Goal: Information Seeking & Learning: Learn about a topic

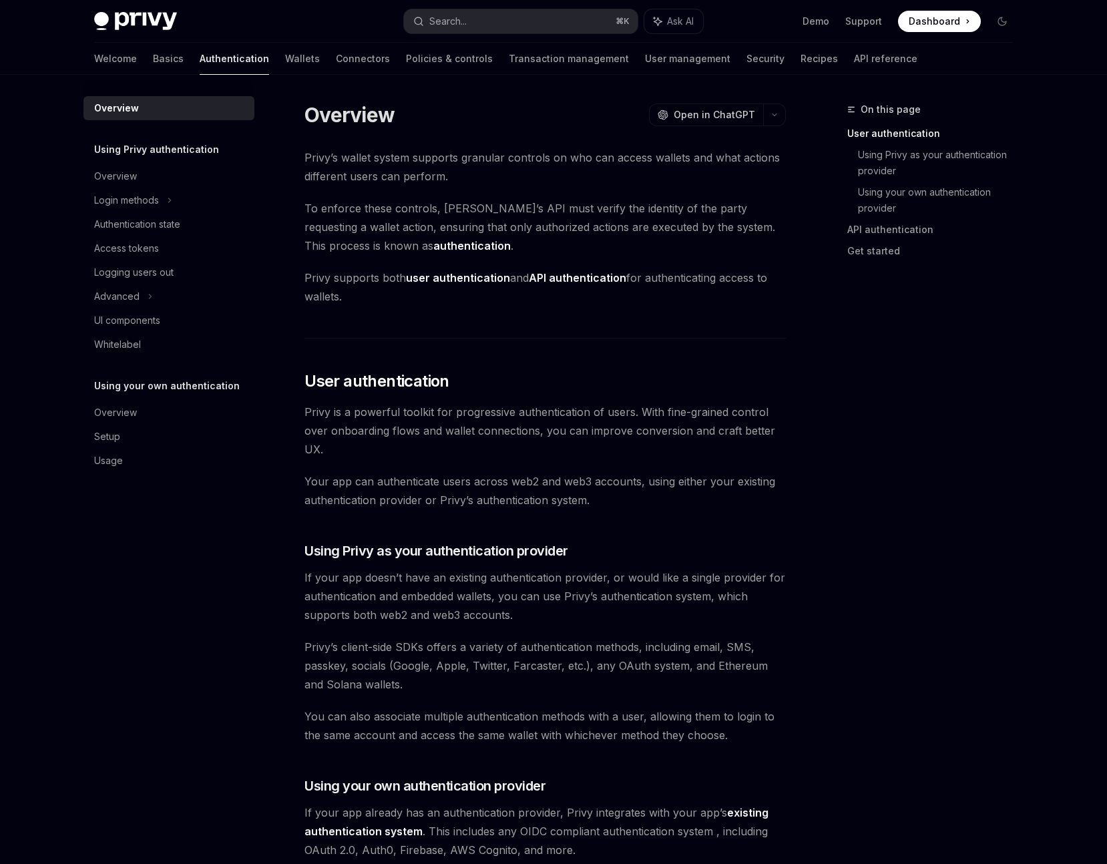
click at [929, 20] on span "Dashboard" at bounding box center [934, 21] width 51 height 13
click at [153, 61] on link "Basics" at bounding box center [168, 59] width 31 height 32
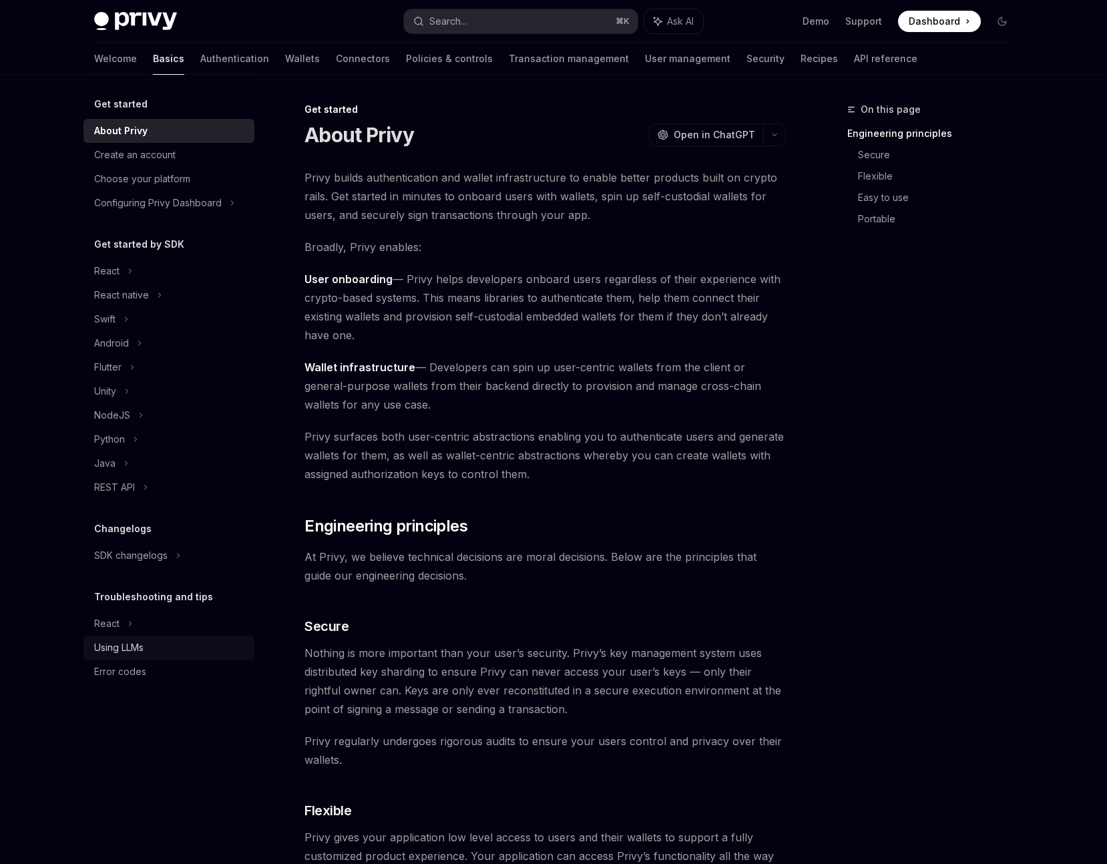
click at [125, 645] on div "Using LLMs" at bounding box center [118, 648] width 49 height 16
type textarea "*"
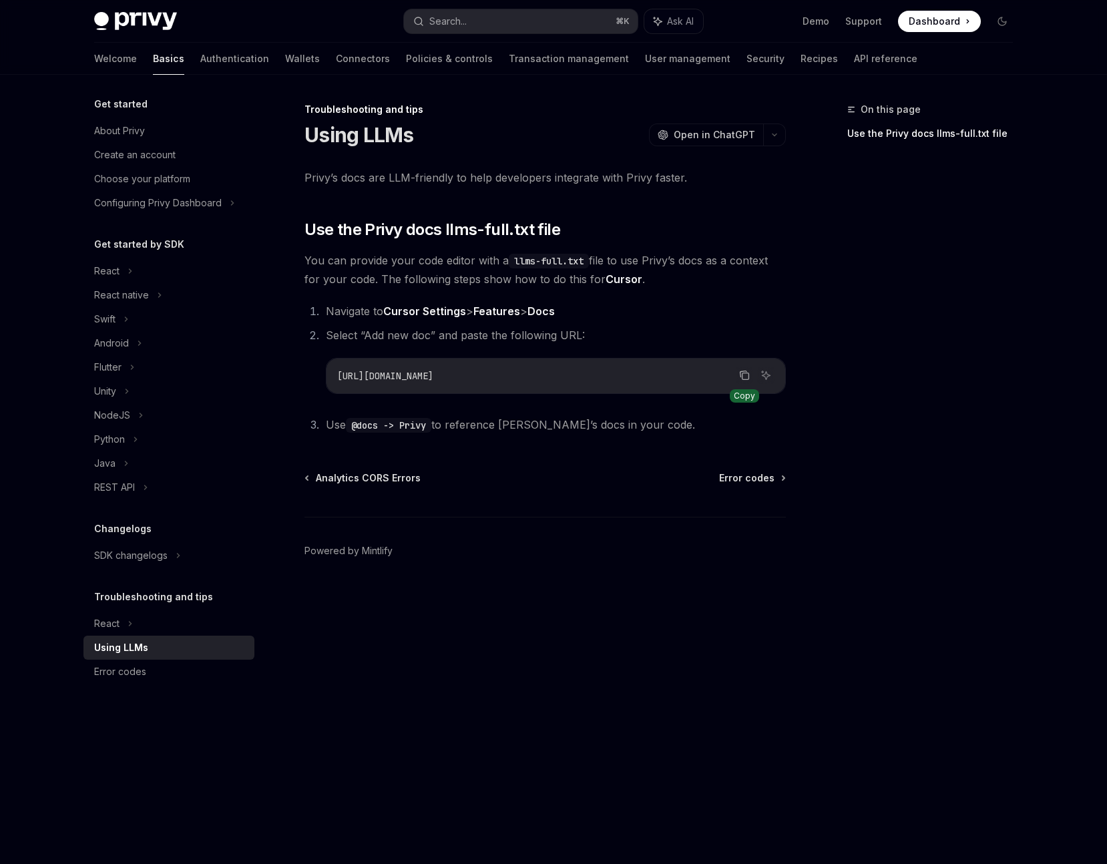
click at [741, 377] on icon "Copy the contents from the code block" at bounding box center [744, 375] width 11 height 11
click at [480, 22] on button "Search... ⌘ K" at bounding box center [521, 21] width 234 height 24
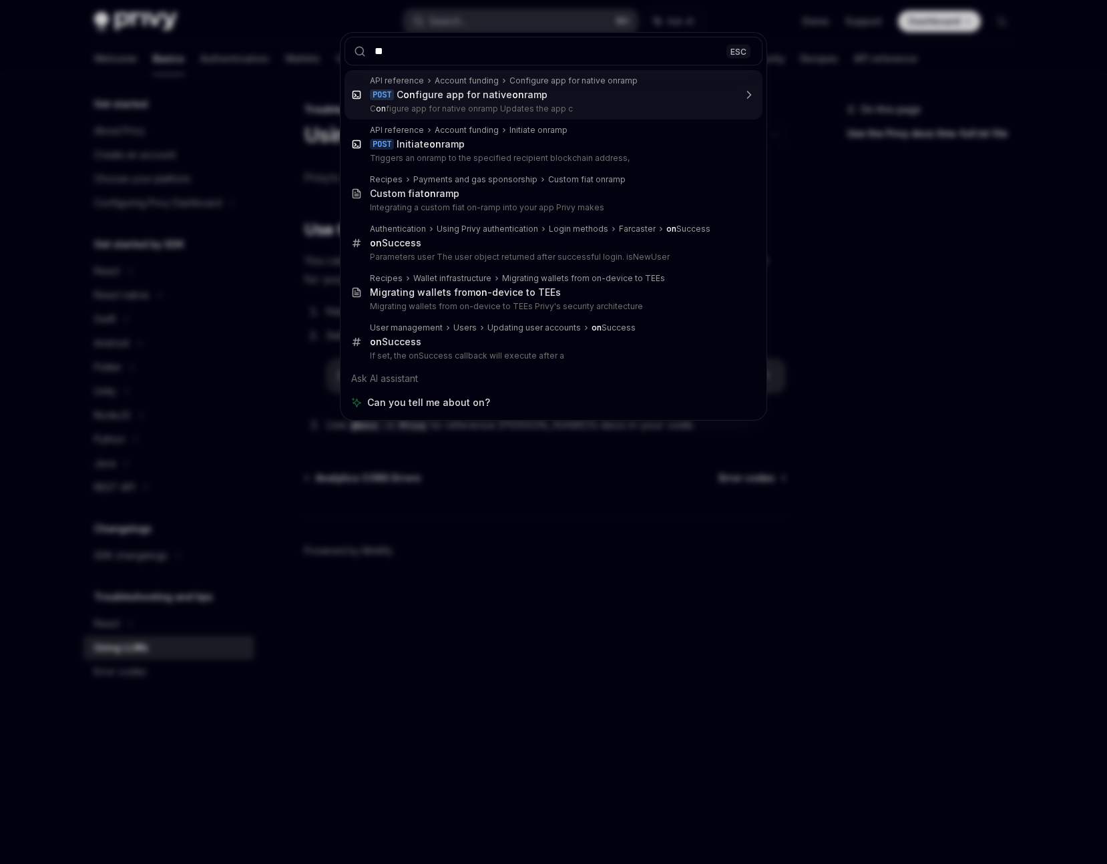
type input "*"
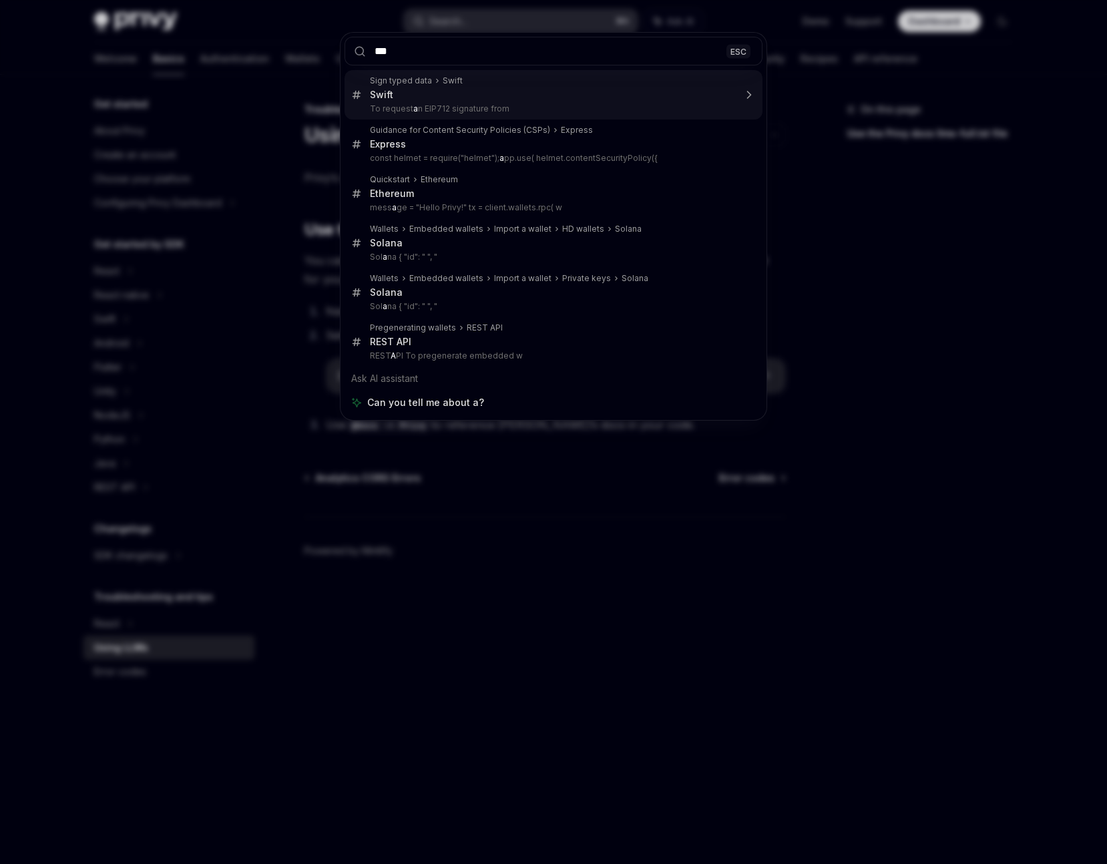
type input "****"
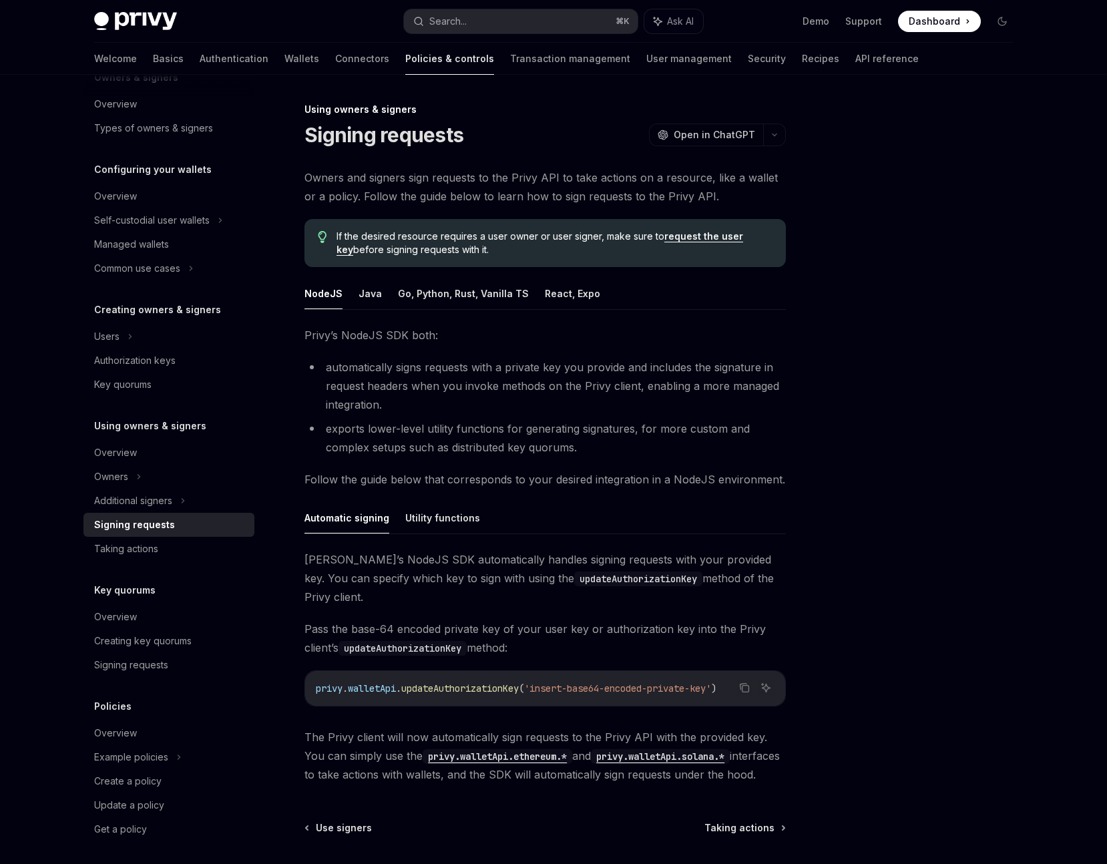
scroll to position [76, 0]
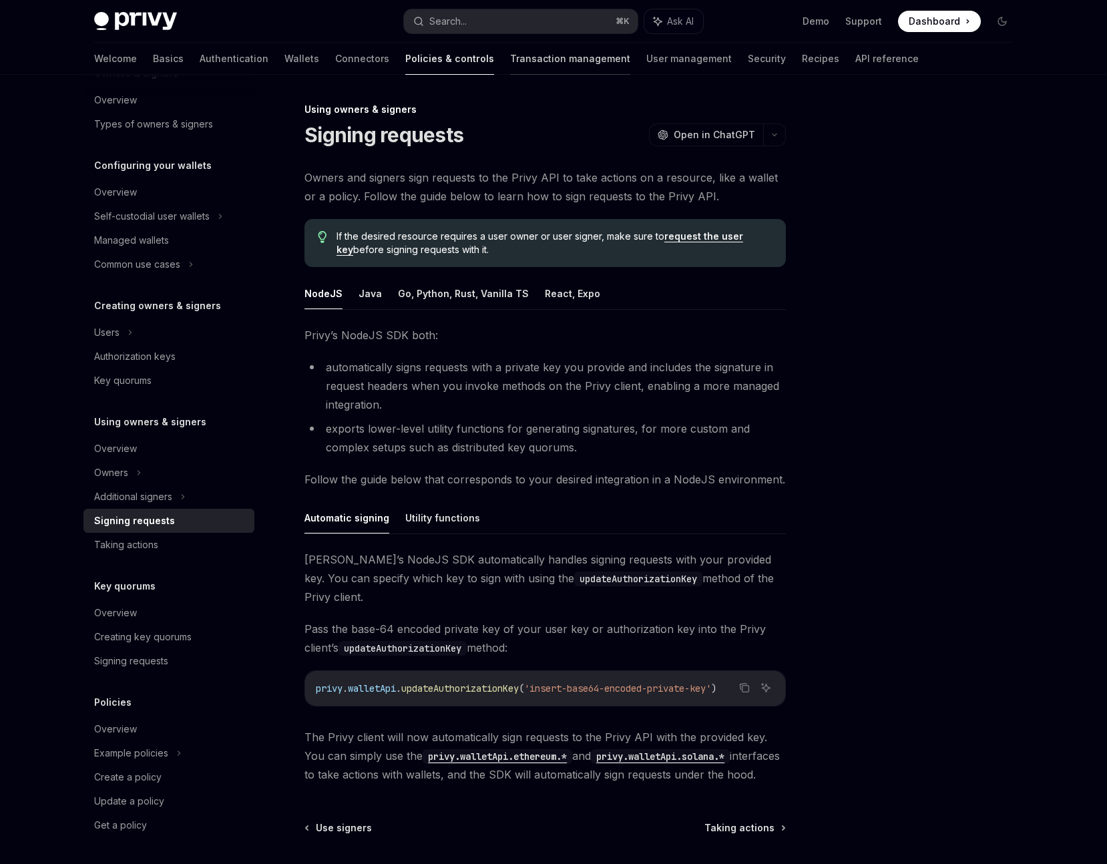
click at [510, 62] on link "Transaction management" at bounding box center [570, 59] width 120 height 32
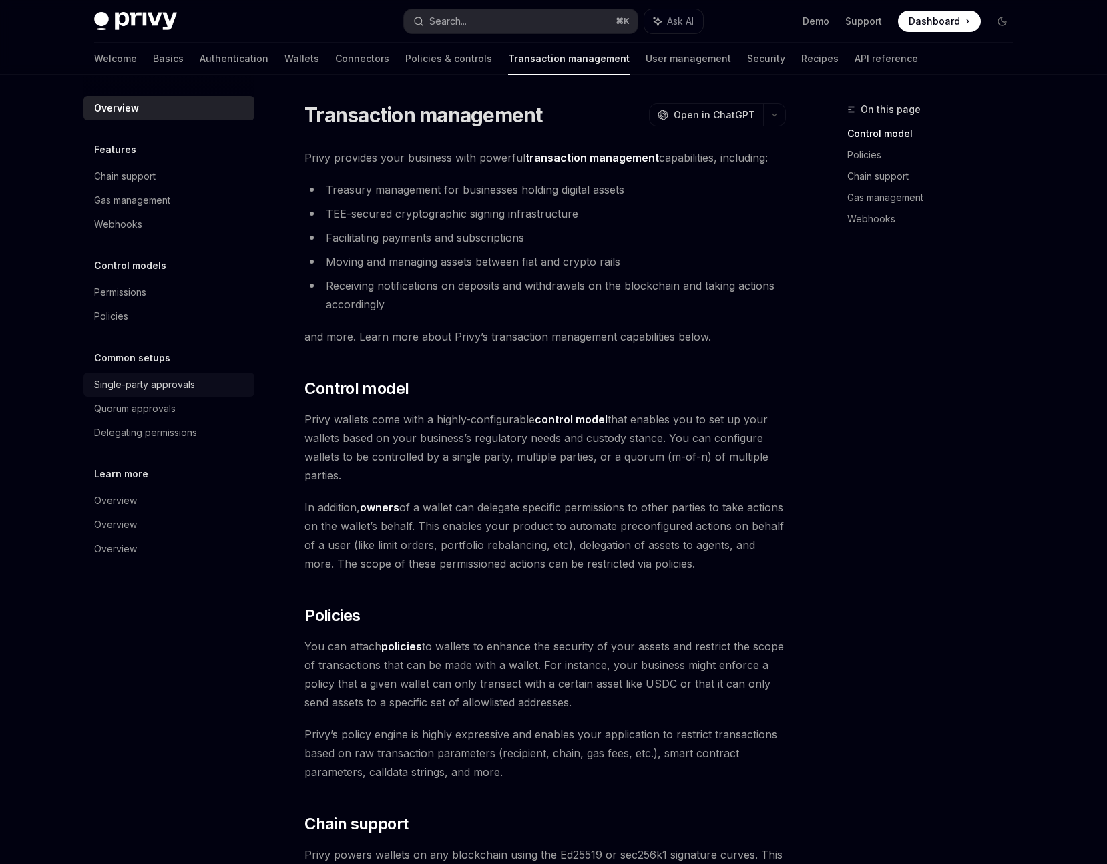
click at [146, 386] on div "Single-party approvals" at bounding box center [144, 385] width 101 height 16
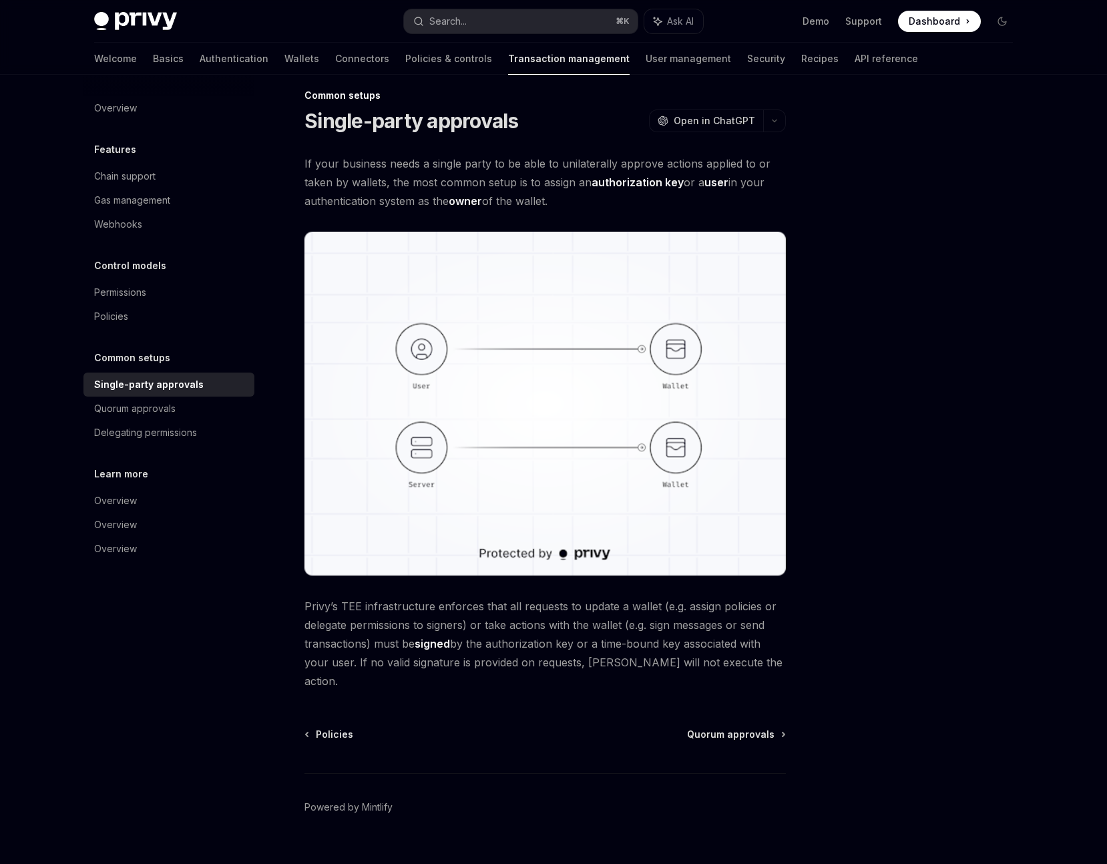
scroll to position [20, 0]
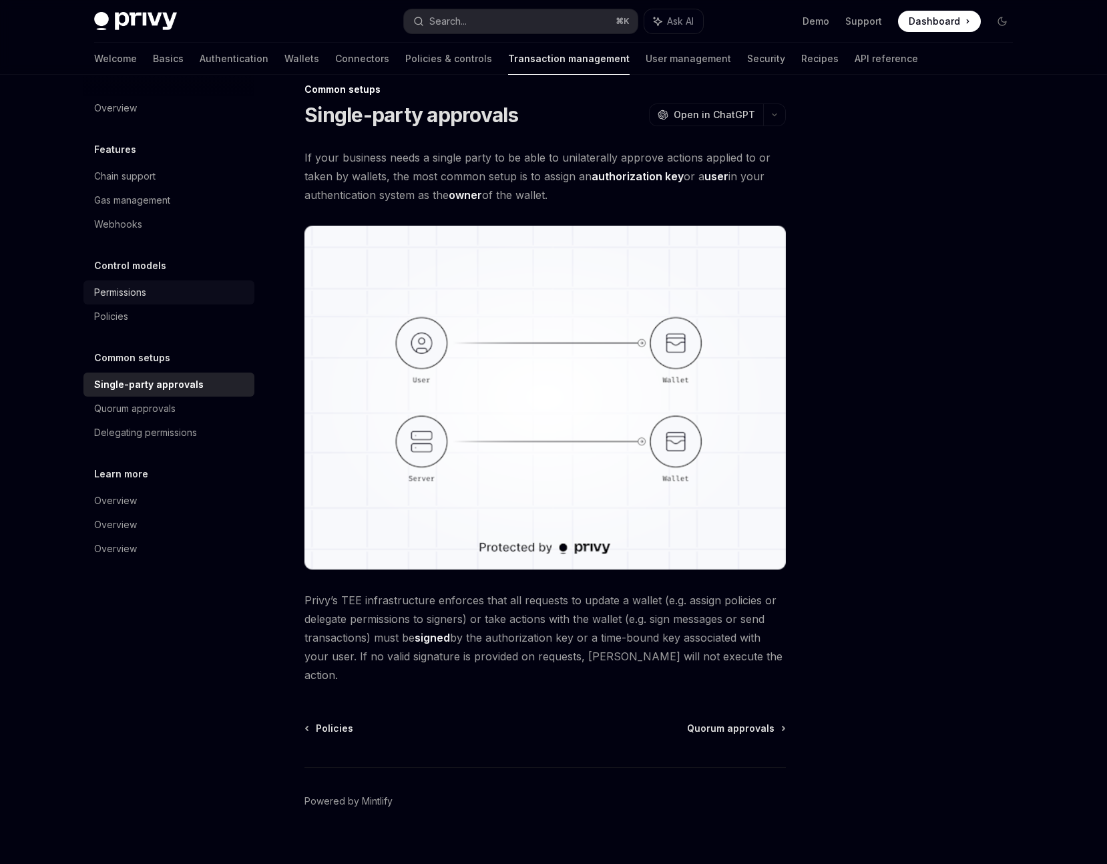
click at [115, 301] on link "Permissions" at bounding box center [168, 293] width 171 height 24
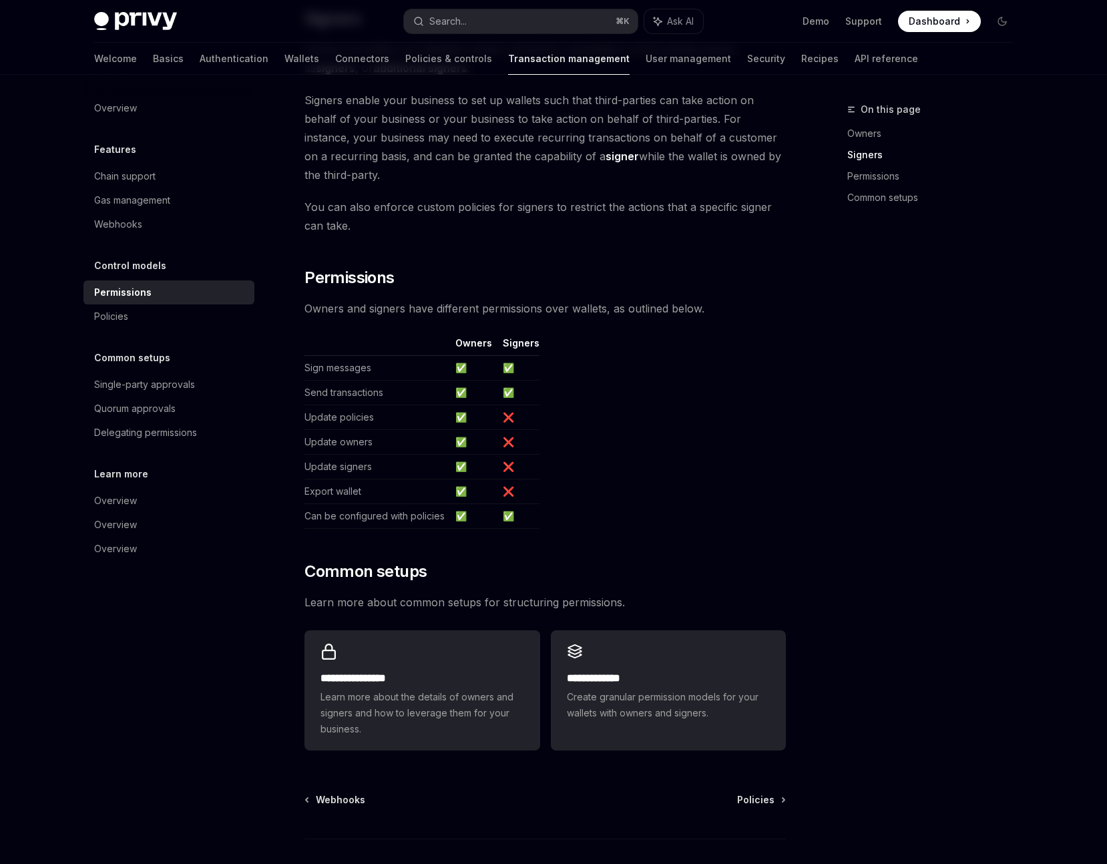
scroll to position [556, 0]
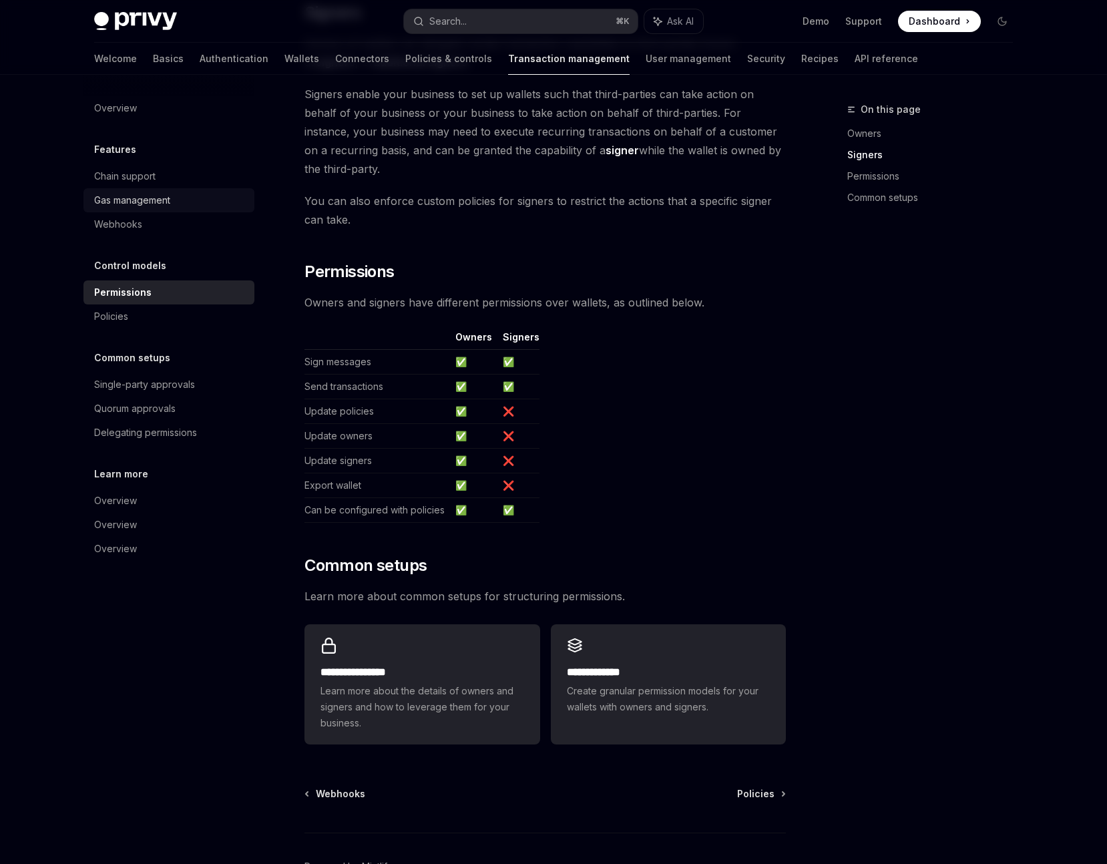
drag, startPoint x: 135, startPoint y: 202, endPoint x: 150, endPoint y: 204, distance: 14.8
click at [135, 202] on div "Gas management" at bounding box center [132, 200] width 76 height 16
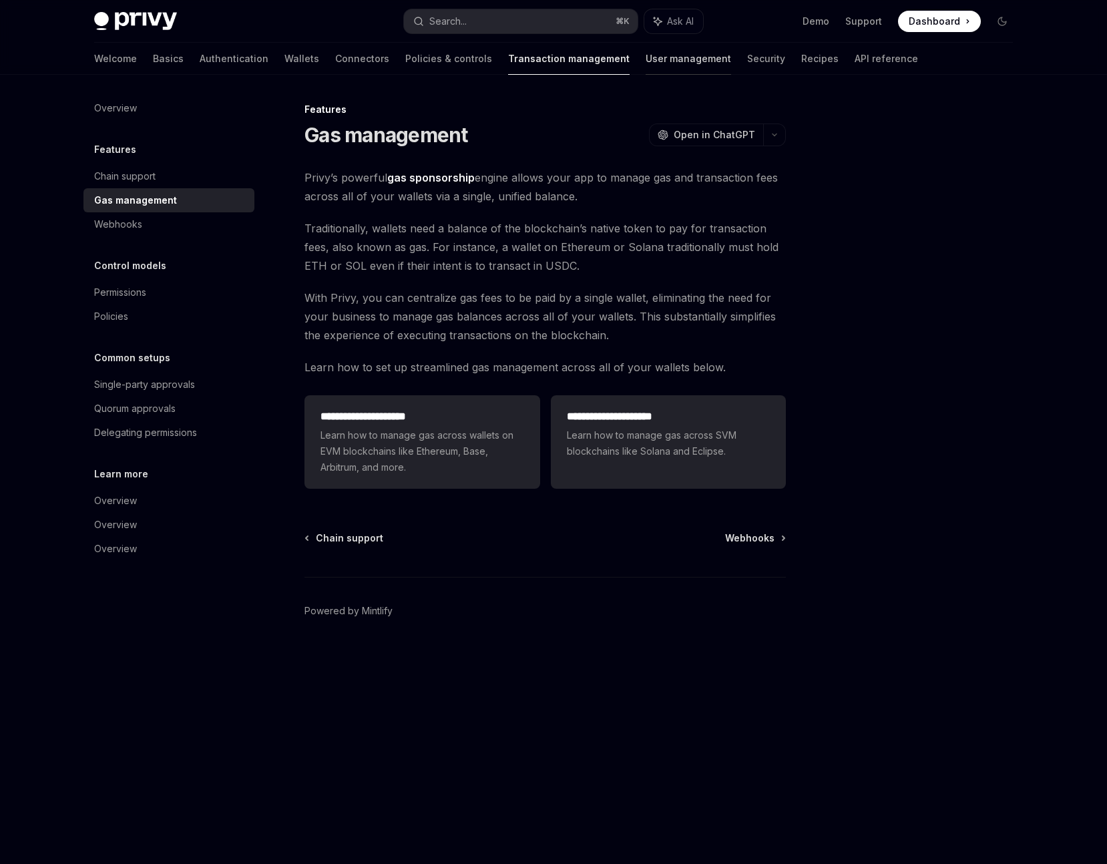
click at [646, 61] on link "User management" at bounding box center [688, 59] width 85 height 32
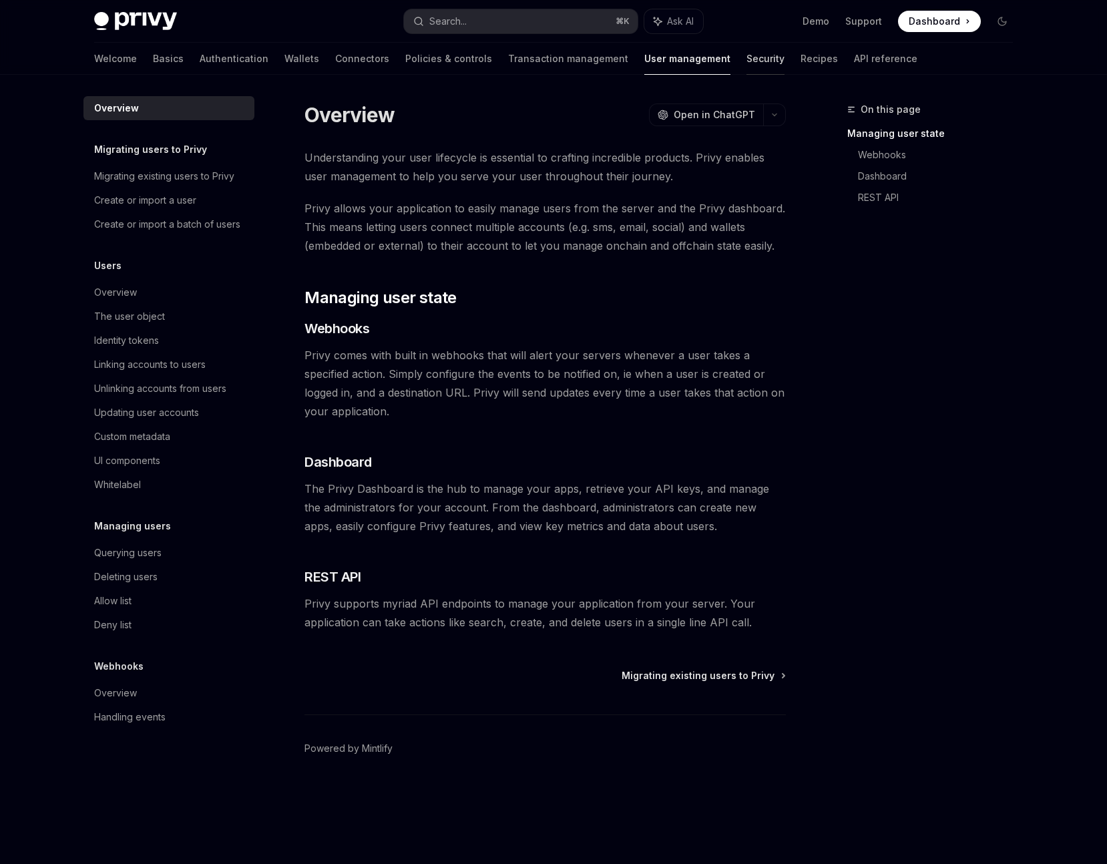
click at [747, 65] on link "Security" at bounding box center [766, 59] width 38 height 32
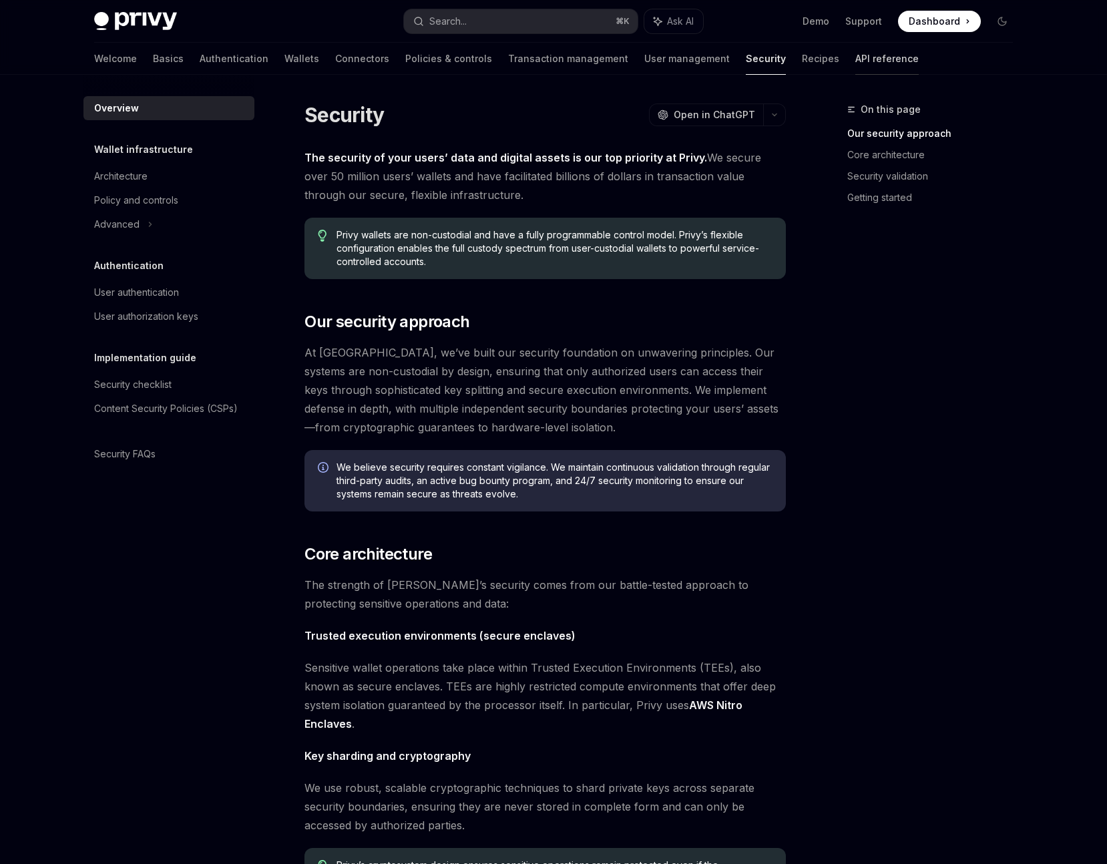
click at [856, 65] on link "API reference" at bounding box center [887, 59] width 63 height 32
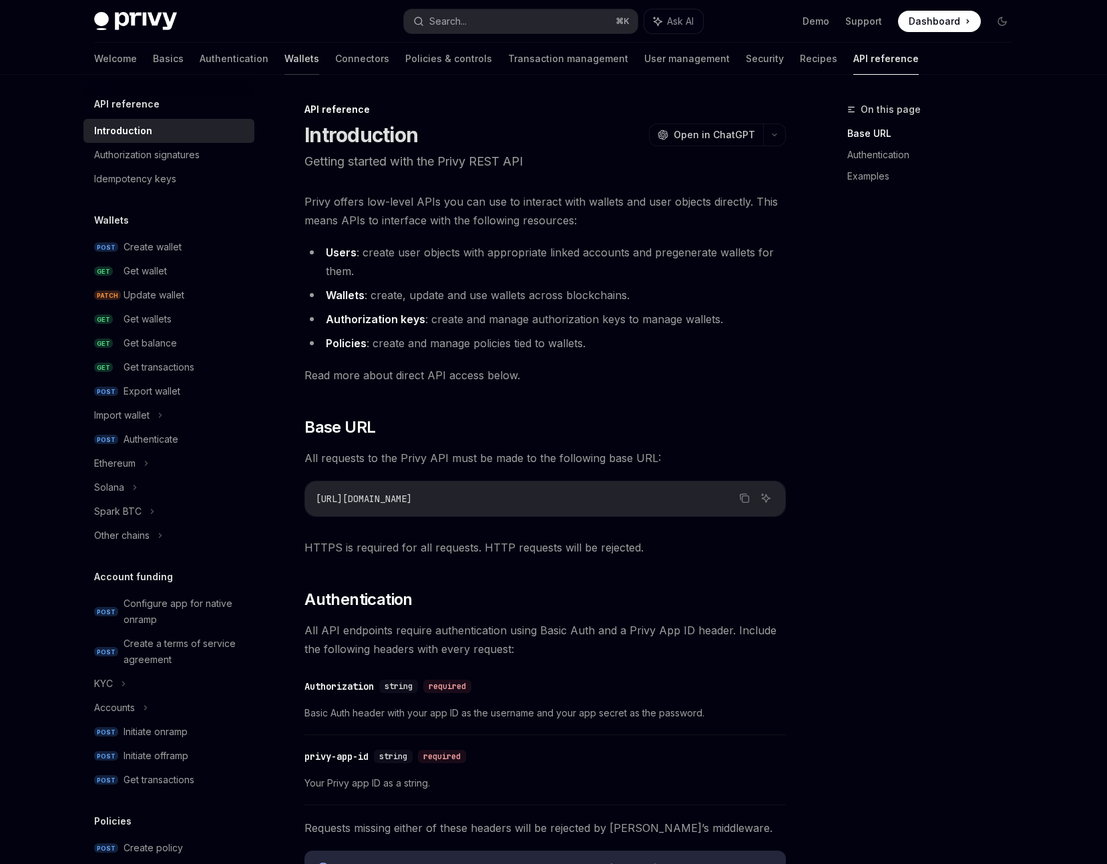
click at [285, 59] on link "Wallets" at bounding box center [302, 59] width 35 height 32
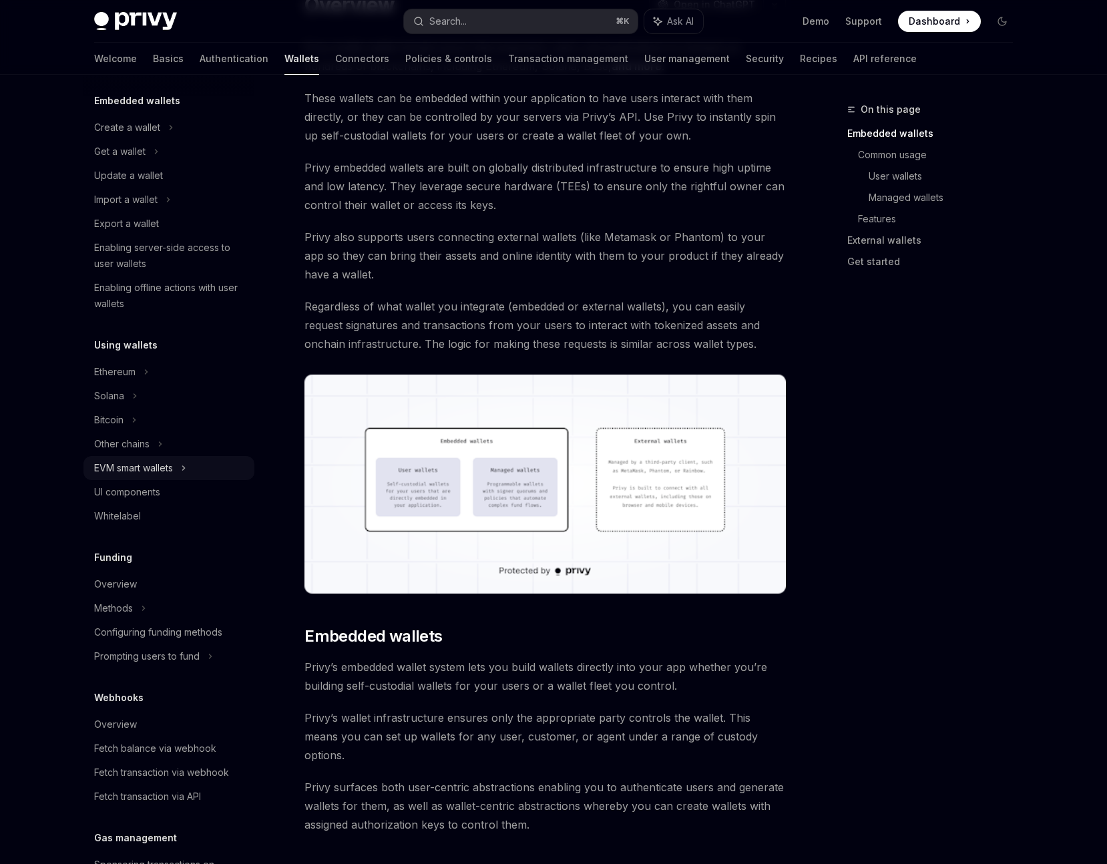
scroll to position [86, 0]
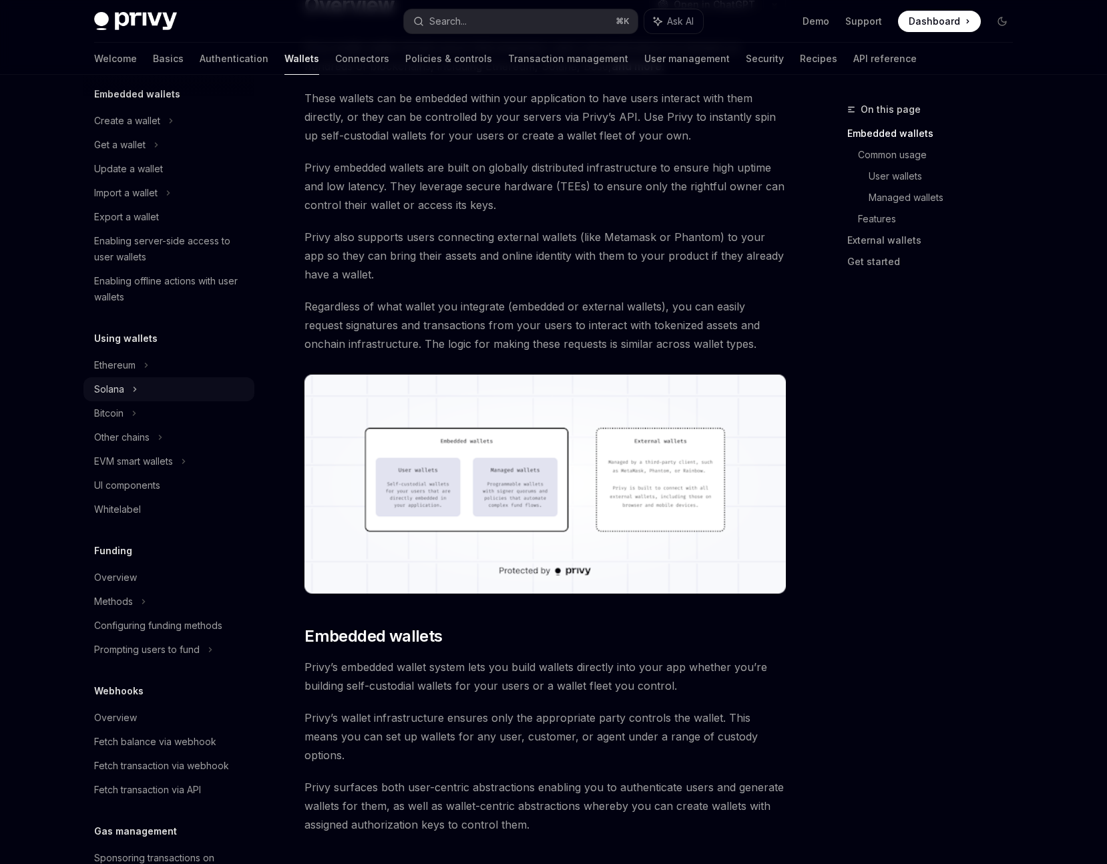
click at [120, 153] on div "Solana" at bounding box center [119, 145] width 51 height 16
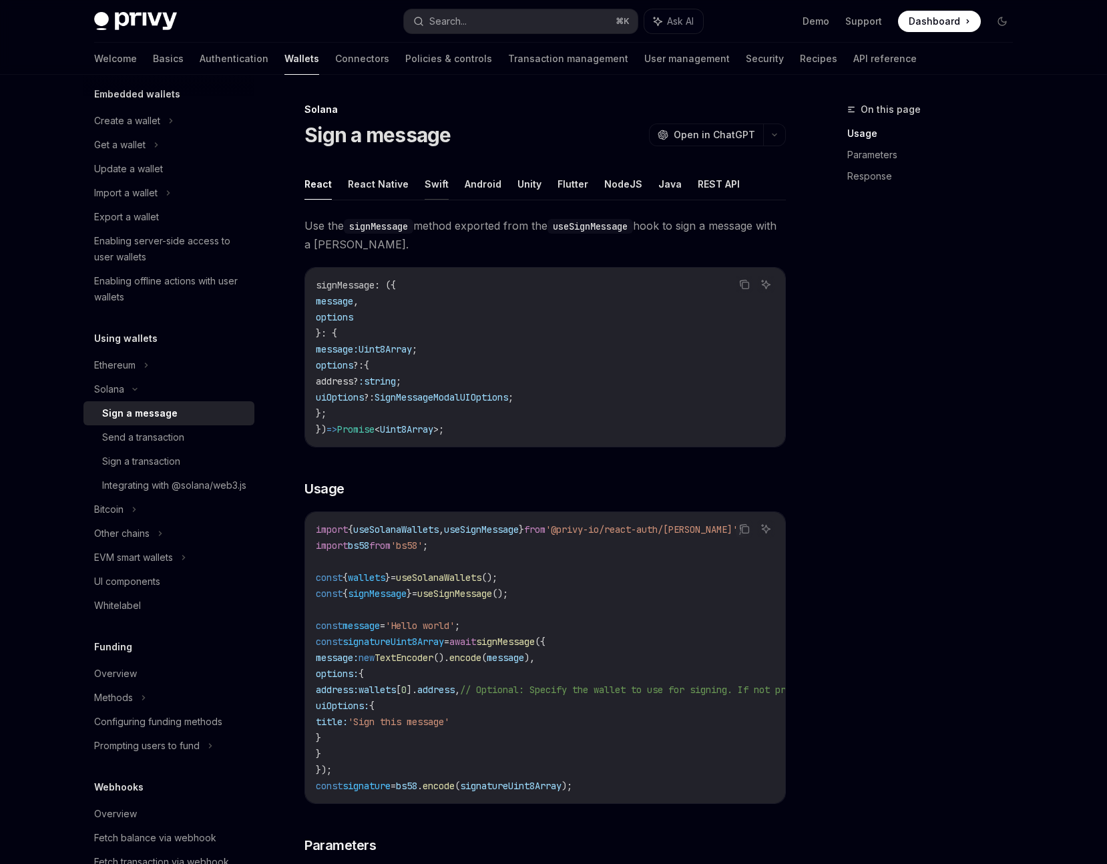
click at [428, 188] on button "Swift" at bounding box center [437, 183] width 24 height 31
type textarea "*"
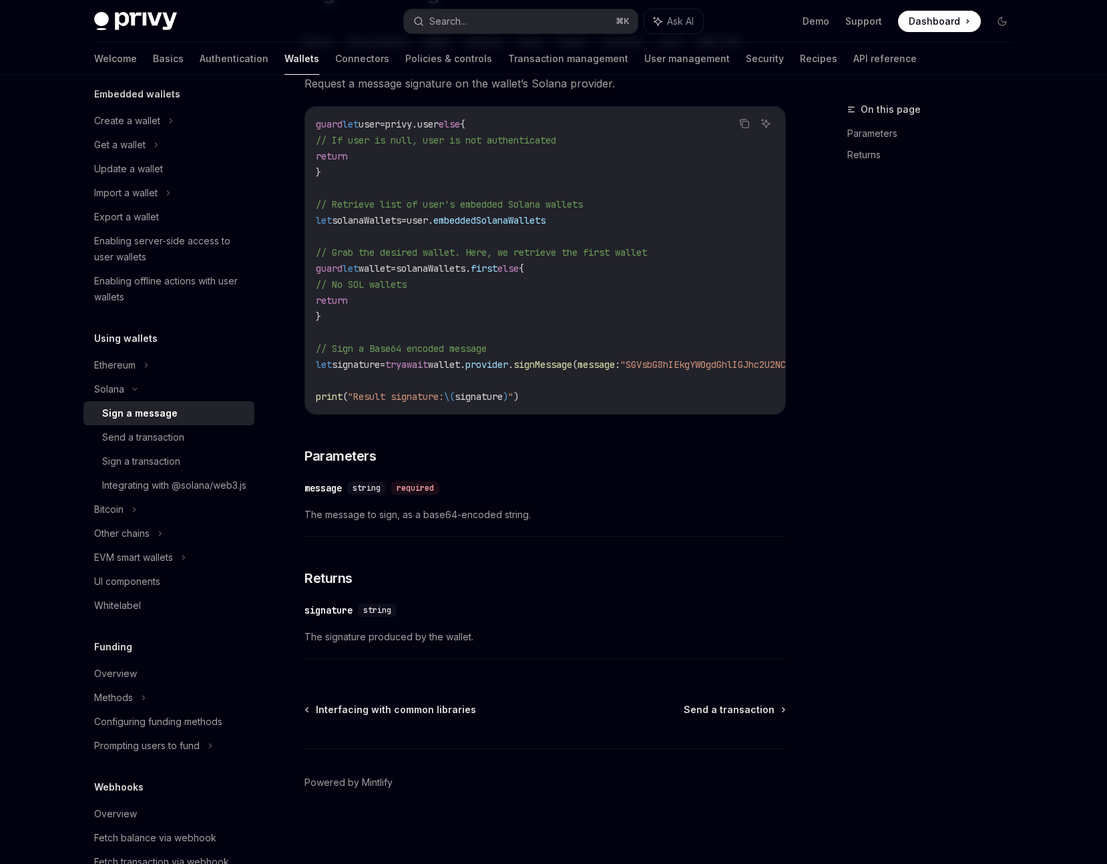
scroll to position [148, 0]
